Goal: Task Accomplishment & Management: Manage account settings

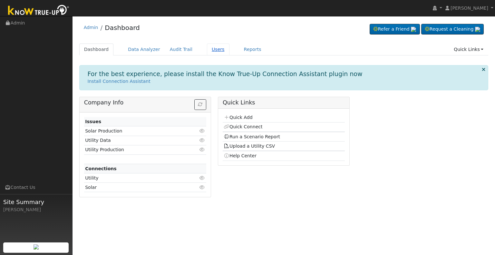
click at [207, 52] on link "Users" at bounding box center [218, 49] width 23 height 12
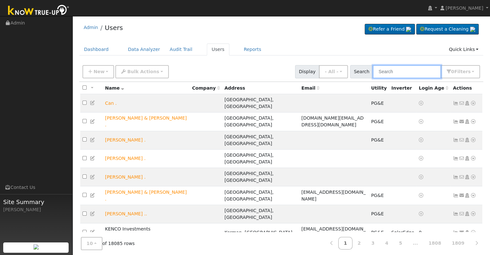
click at [392, 71] on input "text" at bounding box center [407, 71] width 68 height 13
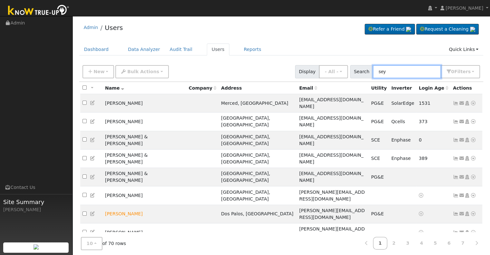
drag, startPoint x: 403, startPoint y: 72, endPoint x: 363, endPoint y: 66, distance: 40.6
click at [363, 66] on div "Search sey 0 Filter s My accounts Role Show - All - Show Leads Admin Billing Ad…" at bounding box center [415, 71] width 130 height 13
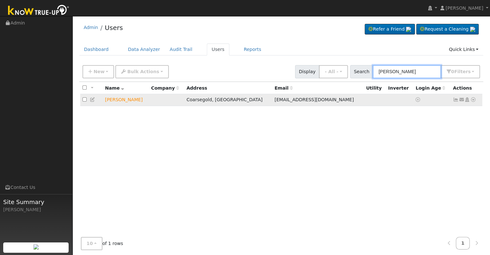
type input "kristi casey"
click at [466, 100] on icon at bounding box center [467, 99] width 6 height 5
